Goal: Task Accomplishment & Management: Complete application form

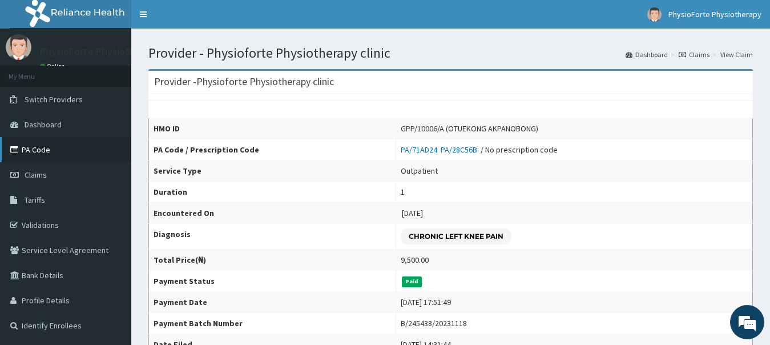
click at [48, 149] on link "PA Code" at bounding box center [65, 149] width 131 height 25
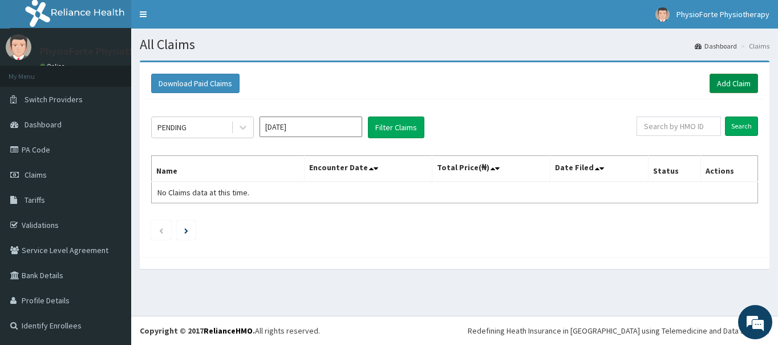
click at [741, 82] on link "Add Claim" at bounding box center [734, 83] width 48 height 19
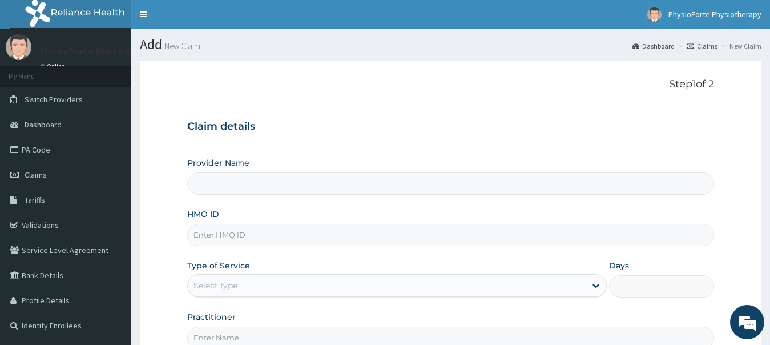
type input "Physioforte Physiotherapy clinic"
click at [329, 240] on input "HMO ID" at bounding box center [450, 235] width 527 height 22
type input "HAV/10049/C"
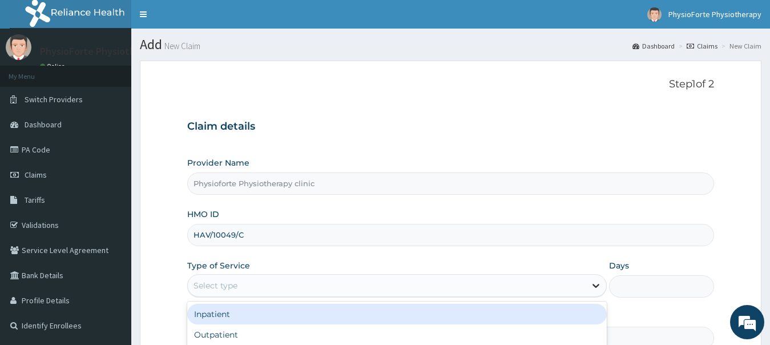
click at [593, 285] on icon at bounding box center [596, 286] width 7 height 4
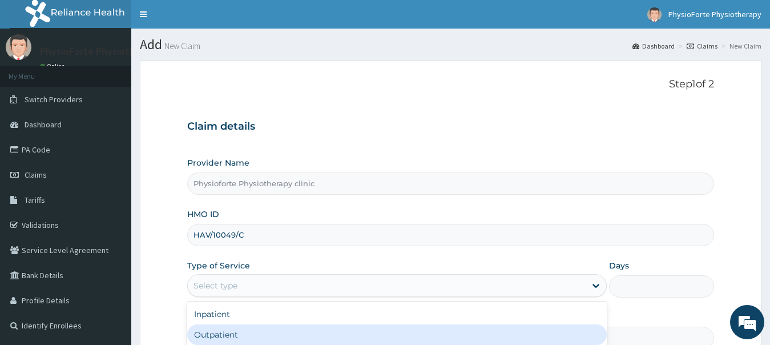
click at [284, 328] on div "Outpatient" at bounding box center [397, 334] width 420 height 21
type input "1"
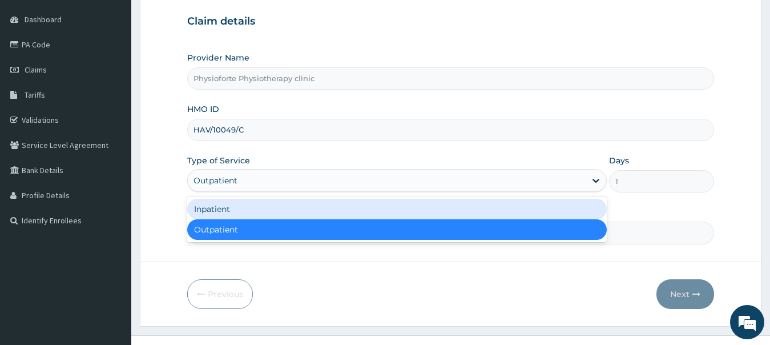
scroll to position [124, 0]
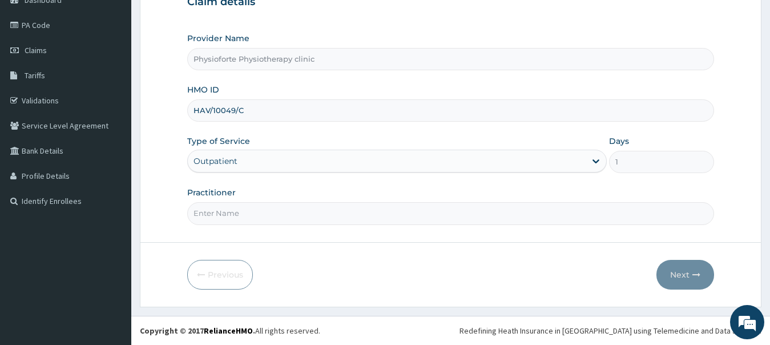
click at [361, 164] on div "Outpatient" at bounding box center [387, 161] width 398 height 18
click at [372, 210] on input "Practitioner" at bounding box center [450, 213] width 527 height 22
type input "OBIENU EZINNE"
click at [665, 278] on button "Next" at bounding box center [685, 275] width 58 height 30
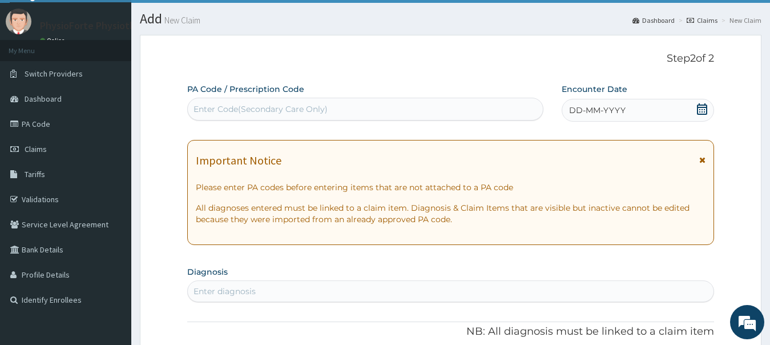
scroll to position [0, 0]
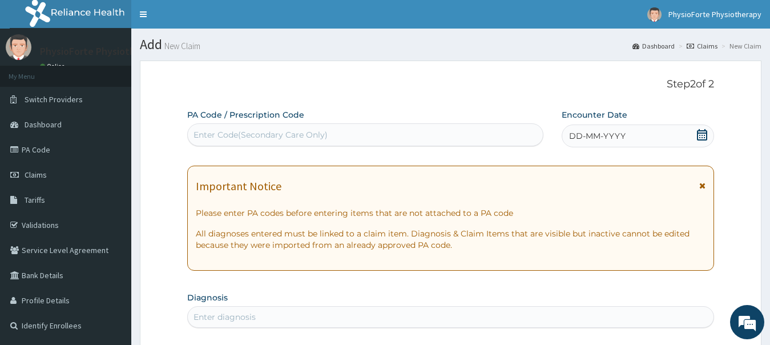
click at [351, 136] on div "Enter Code(Secondary Care Only)" at bounding box center [365, 135] width 355 height 18
paste input "PA/98546E"
type input "PA/98546E"
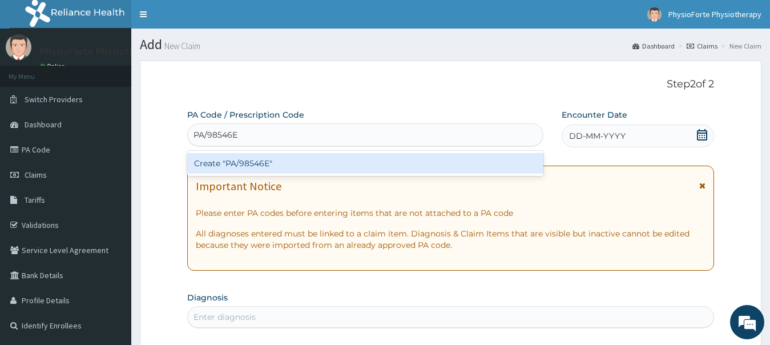
click at [300, 160] on div "Create "PA/98546E"" at bounding box center [365, 163] width 356 height 21
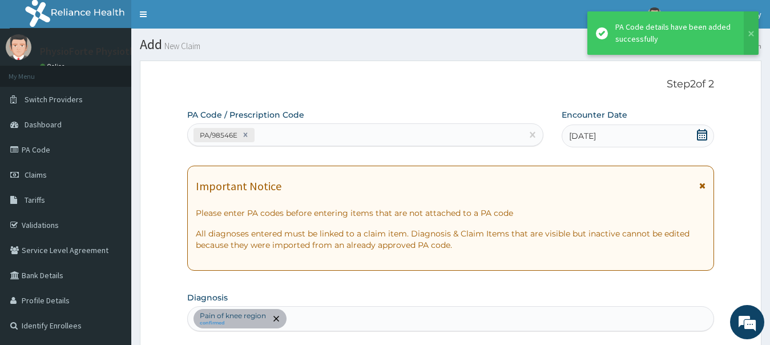
scroll to position [306, 0]
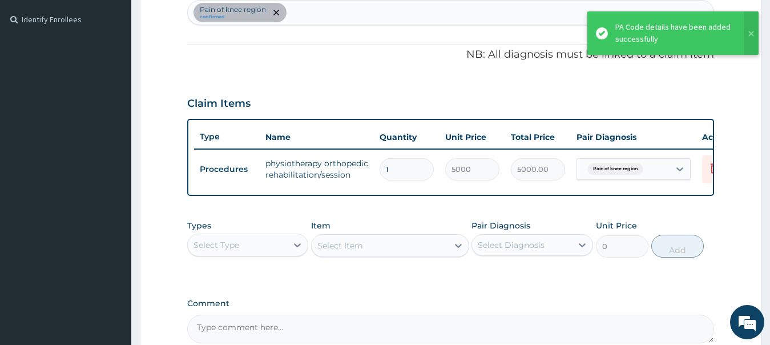
type input "0"
type input "0.00"
type input "1"
type input "5000.00"
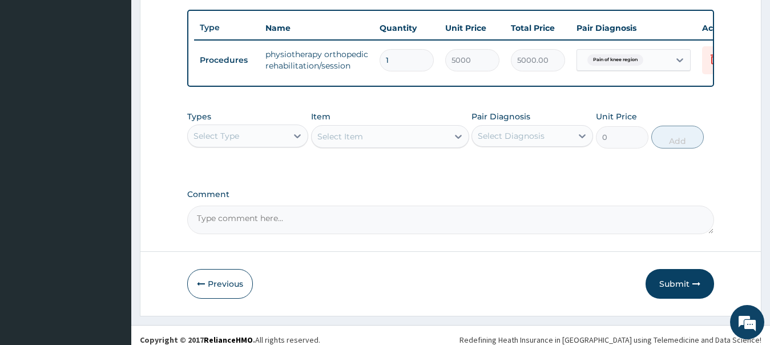
scroll to position [439, 0]
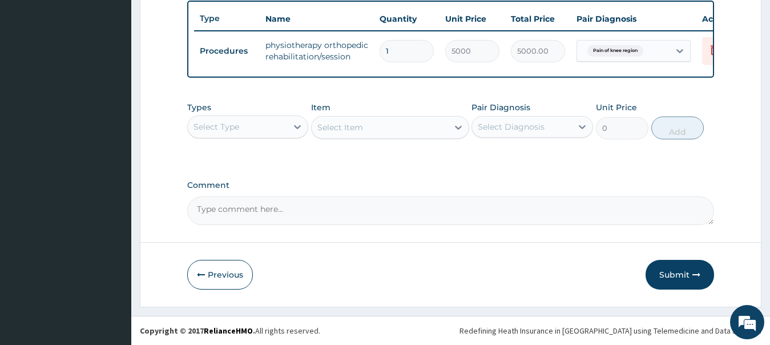
click at [314, 206] on textarea "Comment" at bounding box center [450, 210] width 527 height 29
paste textarea "PA/98546E"
type textarea "PA/98546E"
click at [668, 270] on button "Submit" at bounding box center [679, 275] width 68 height 30
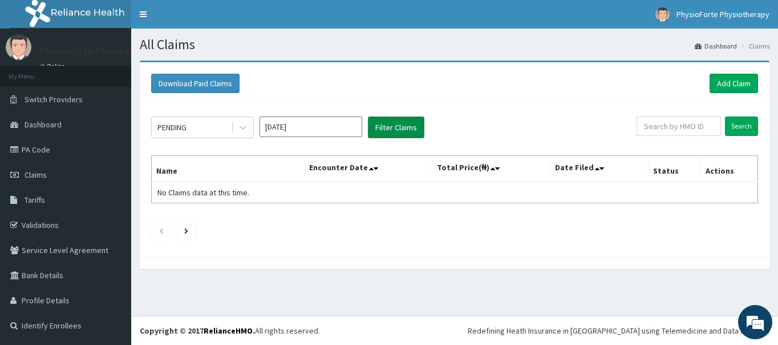
click at [405, 122] on button "Filter Claims" at bounding box center [396, 127] width 56 height 22
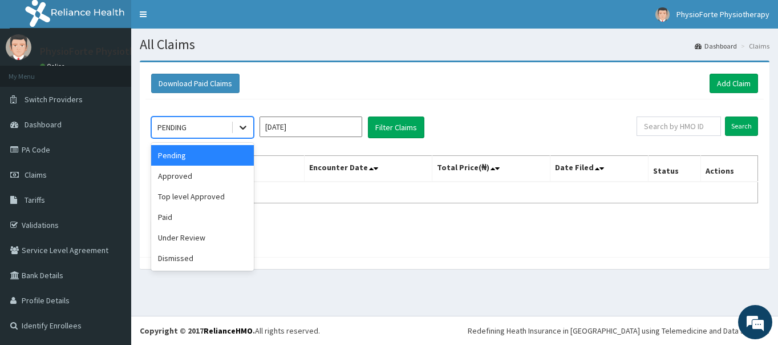
click at [245, 128] on icon at bounding box center [243, 128] width 7 height 4
click at [187, 180] on div "Approved" at bounding box center [202, 175] width 103 height 21
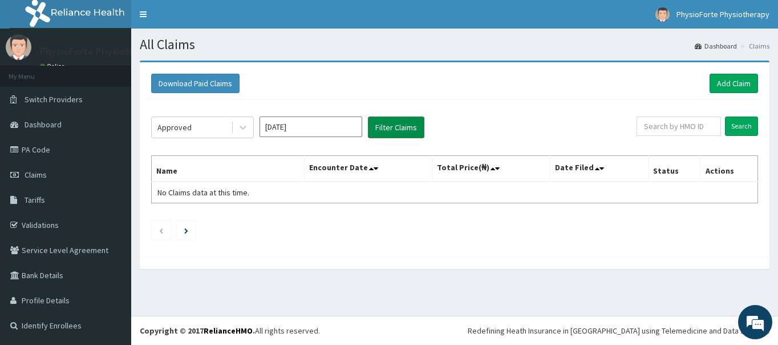
click at [380, 132] on button "Filter Claims" at bounding box center [396, 127] width 56 height 22
click at [390, 128] on button "Filter Claims" at bounding box center [396, 127] width 56 height 22
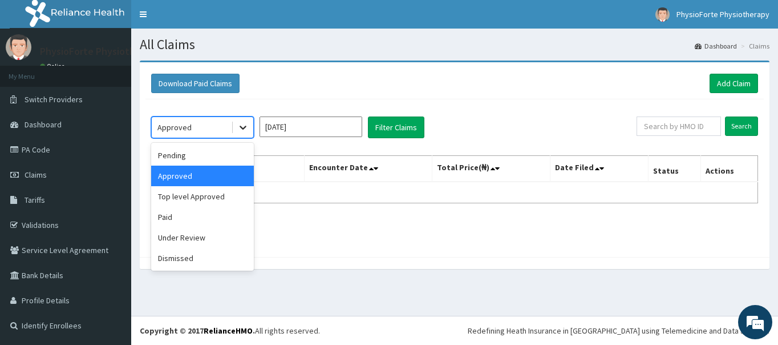
click at [244, 130] on icon at bounding box center [242, 127] width 11 height 11
click at [224, 195] on div "Top level Approved" at bounding box center [202, 196] width 103 height 21
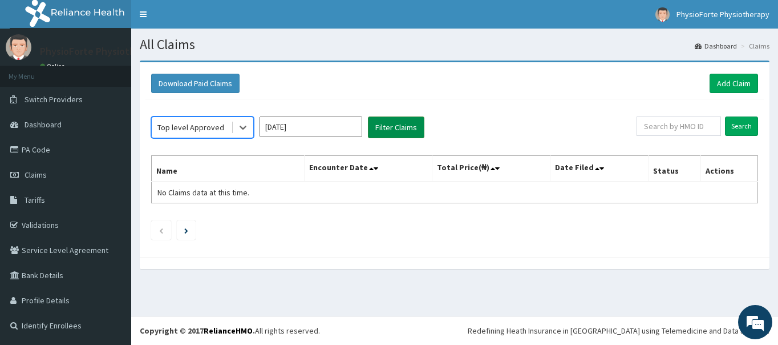
click at [393, 128] on button "Filter Claims" at bounding box center [396, 127] width 56 height 22
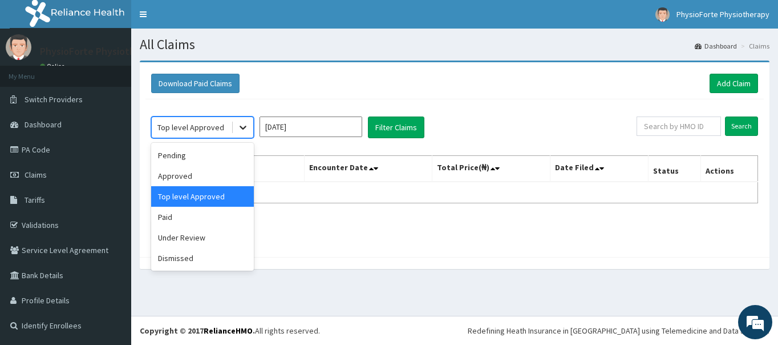
click at [246, 127] on icon at bounding box center [243, 128] width 7 height 4
click at [202, 235] on div "Under Review" at bounding box center [202, 237] width 103 height 21
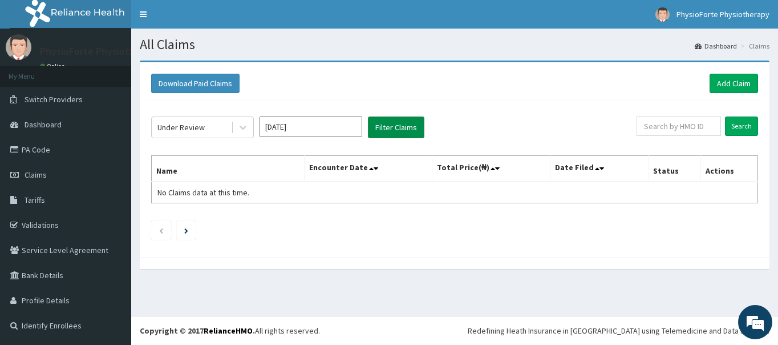
click at [391, 129] on button "Filter Claims" at bounding box center [396, 127] width 56 height 22
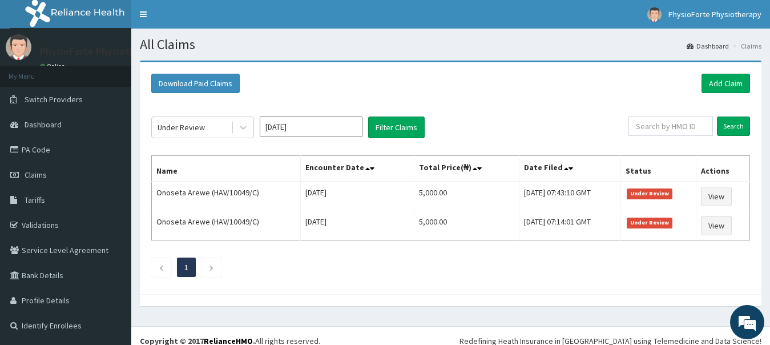
click at [369, 86] on div "Download Paid Claims Add Claim" at bounding box center [450, 83] width 599 height 19
